Goal: Find specific page/section: Find specific page/section

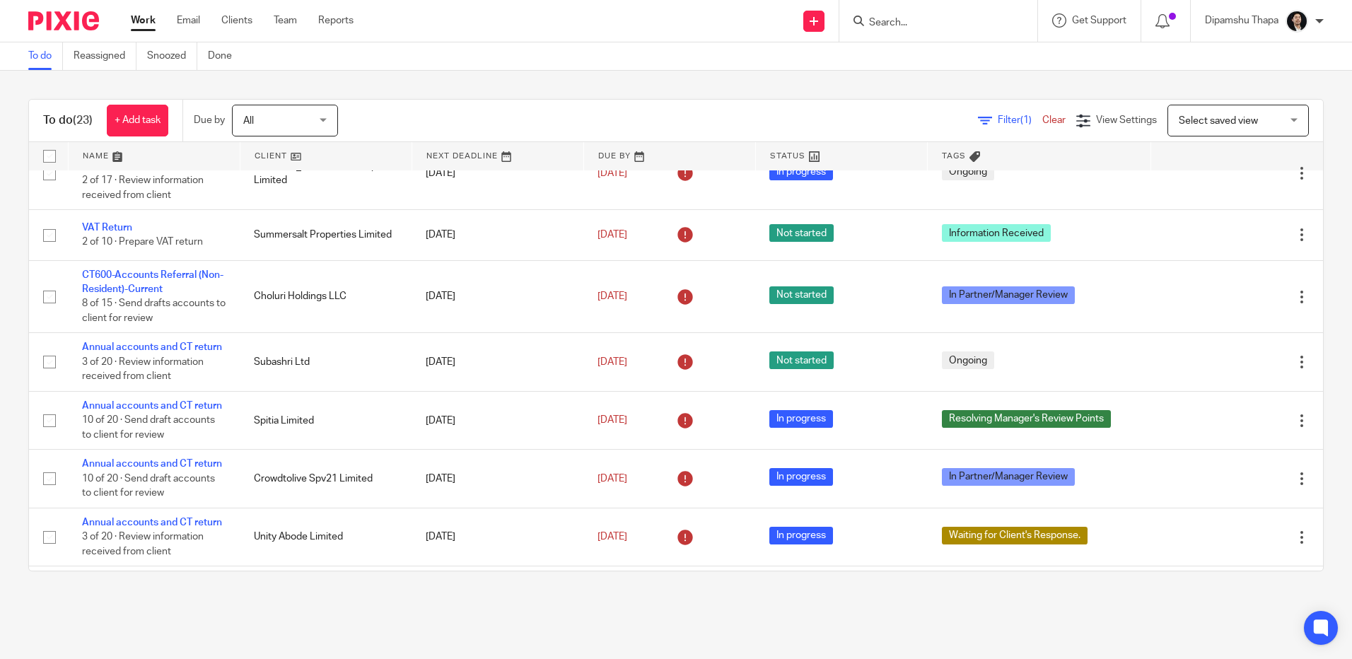
scroll to position [566, 0]
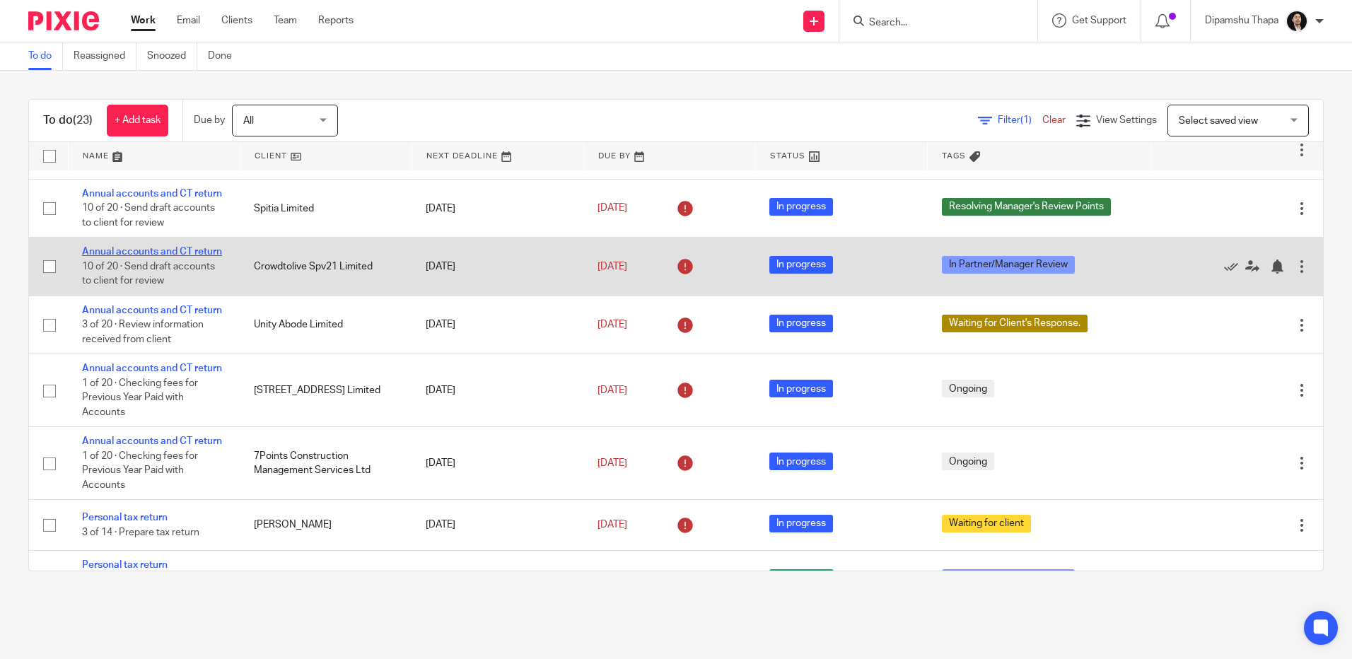
click at [145, 257] on link "Annual accounts and CT return" at bounding box center [152, 252] width 140 height 10
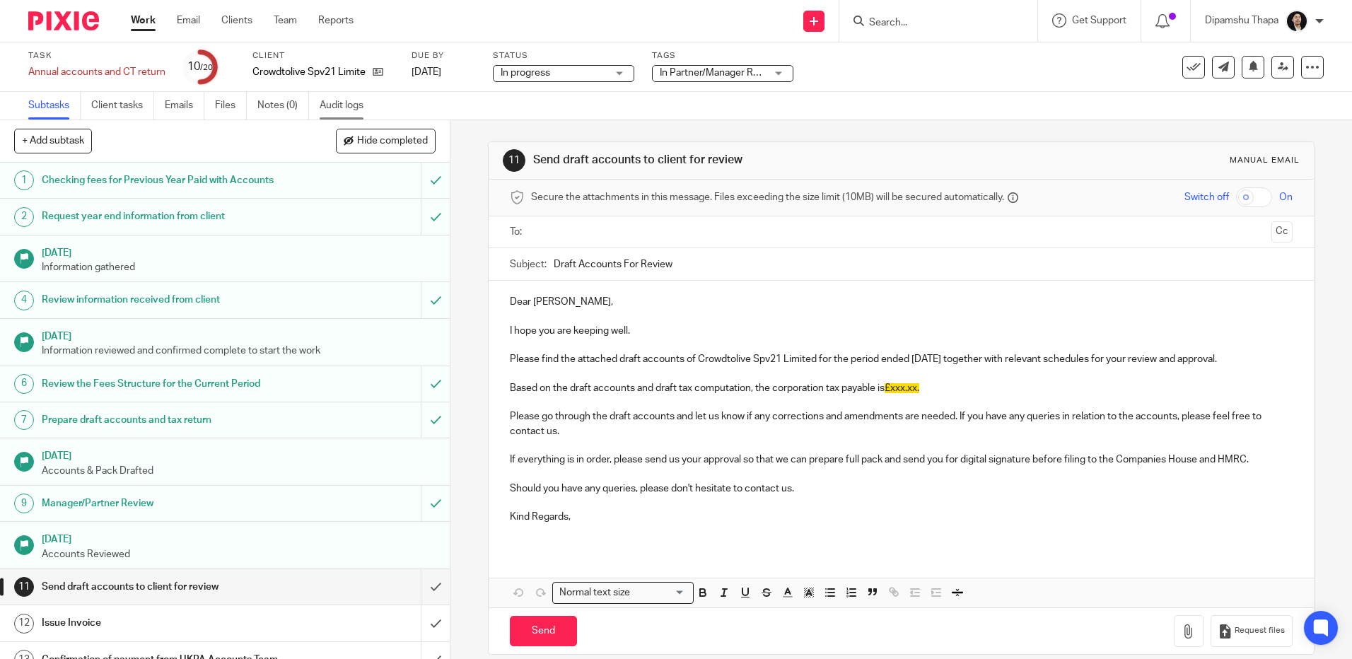
click at [347, 99] on link "Audit logs" at bounding box center [347, 106] width 54 height 28
